Goal: Check status

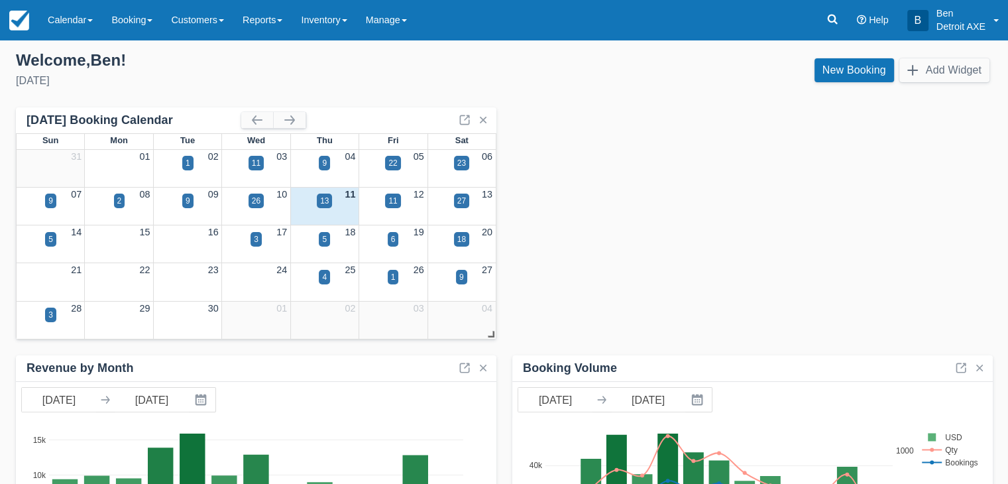
click at [337, 205] on div "13" at bounding box center [324, 209] width 68 height 15
click at [324, 200] on div "13" at bounding box center [324, 201] width 9 height 12
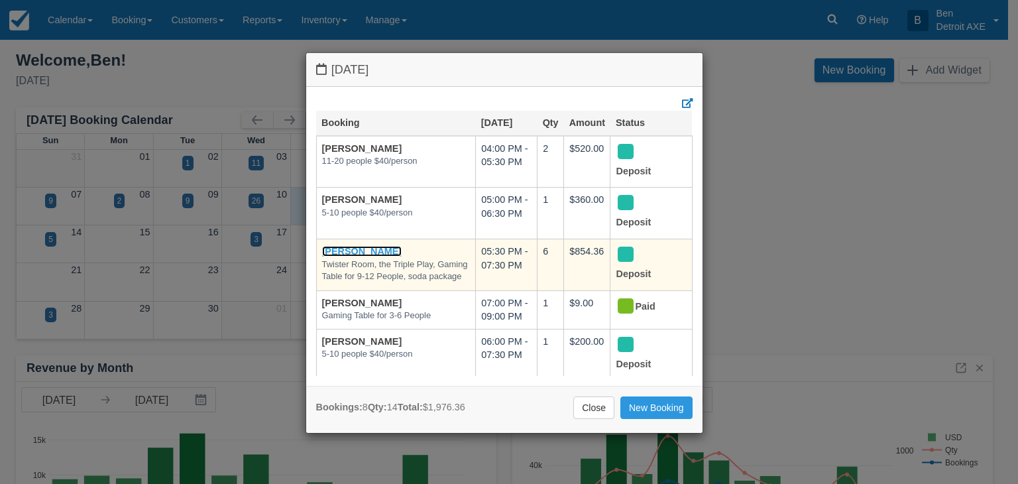
click at [363, 250] on link "[PERSON_NAME]" at bounding box center [362, 251] width 80 height 11
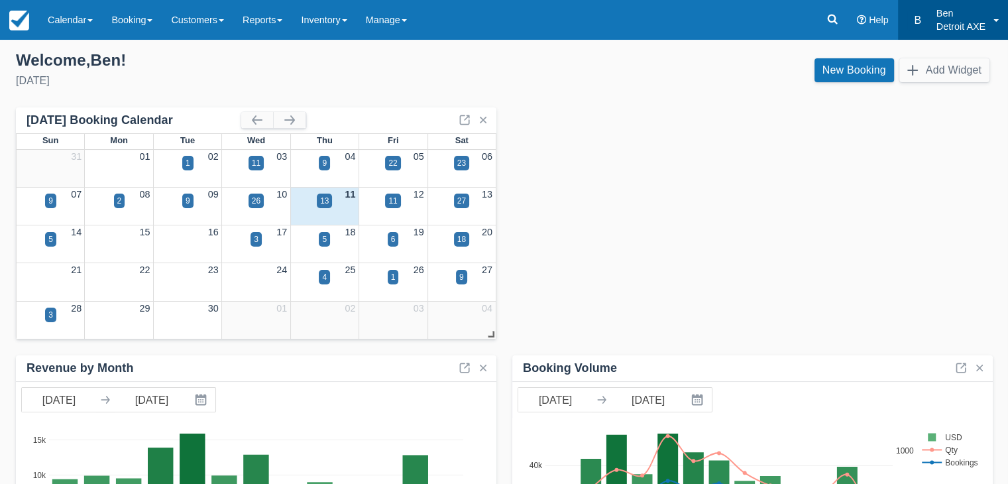
click at [993, 27] on link "B Ben Detroit AXE" at bounding box center [953, 20] width 110 height 40
